Goal: Navigation & Orientation: Find specific page/section

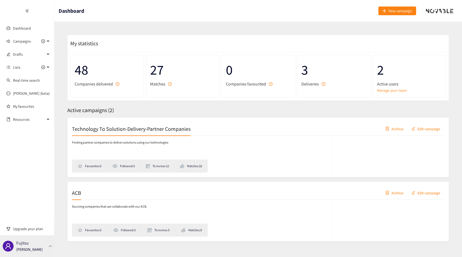
click at [30, 249] on p "[PERSON_NAME]" at bounding box center [29, 250] width 26 height 6
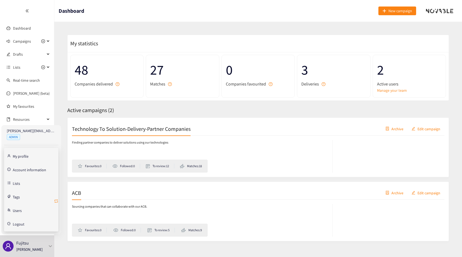
click at [58, 201] on icon "retweet" at bounding box center [56, 201] width 3 height 3
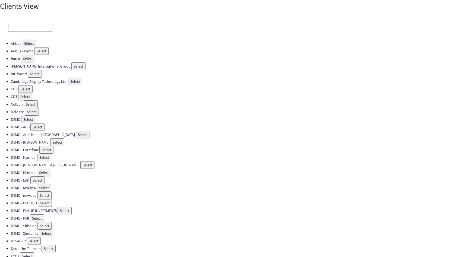
click at [32, 24] on input at bounding box center [30, 28] width 44 height 8
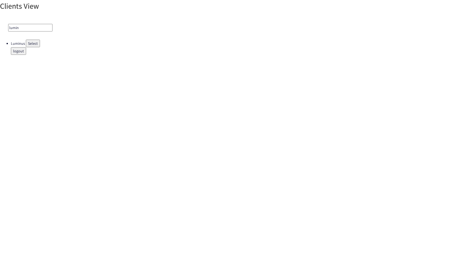
type input "lumin"
click at [33, 42] on button "Select" at bounding box center [33, 44] width 14 height 8
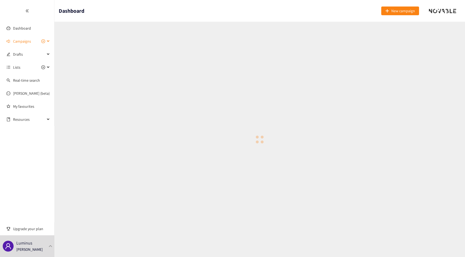
click at [32, 42] on span "Campaigns" at bounding box center [29, 41] width 32 height 11
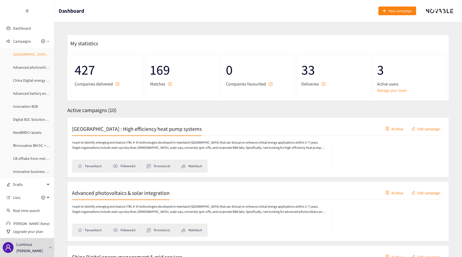
click at [27, 52] on link "China : High efficiency heat pump systems" at bounding box center [59, 54] width 92 height 5
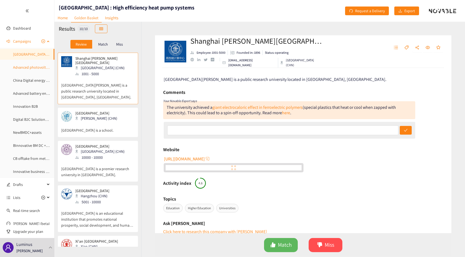
click at [27, 66] on link "Advanced photovoltaics & solar integration" at bounding box center [48, 67] width 70 height 5
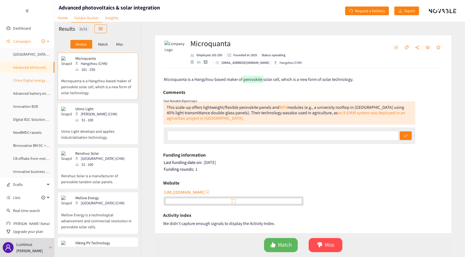
click at [27, 79] on link "China Digital energy management & grid services" at bounding box center [52, 80] width 78 height 5
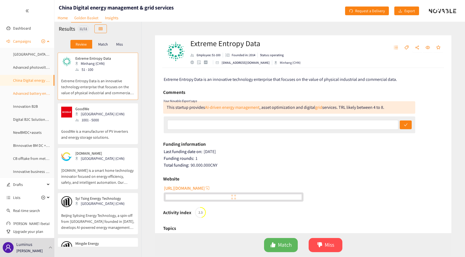
click at [28, 93] on link "Advanced battery energy storage" at bounding box center [39, 93] width 53 height 5
